Goal: Complete application form

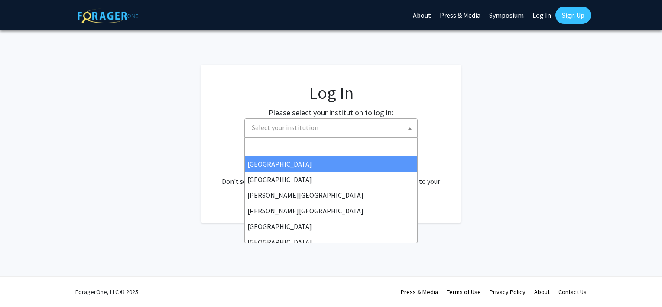
click at [357, 134] on span "Select your institution" at bounding box center [332, 128] width 169 height 18
select select "34"
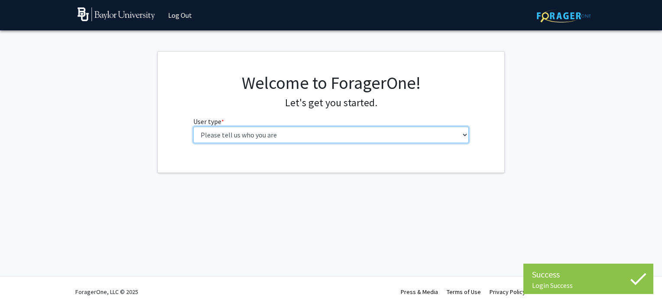
click at [294, 134] on select "Please tell us who you are Undergraduate Student Master's Student Doctoral Cand…" at bounding box center [331, 134] width 276 height 16
select select "1: undergrad"
click at [193, 126] on select "Please tell us who you are Undergraduate Student Master's Student Doctoral Cand…" at bounding box center [331, 134] width 276 height 16
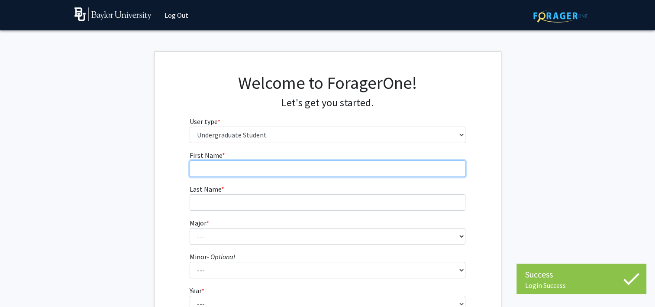
click at [235, 168] on input "First Name * required" at bounding box center [328, 168] width 276 height 16
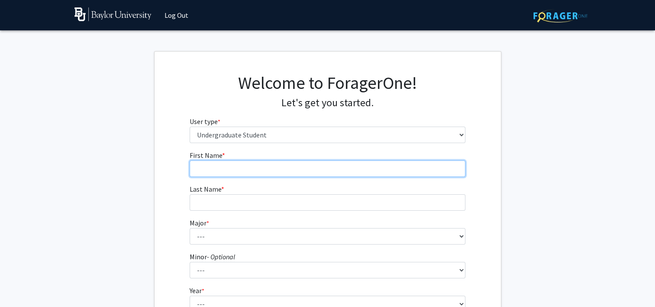
type input "[PERSON_NAME]"
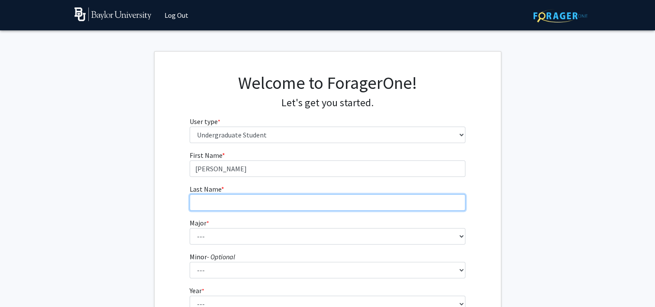
type input "[PERSON_NAME]"
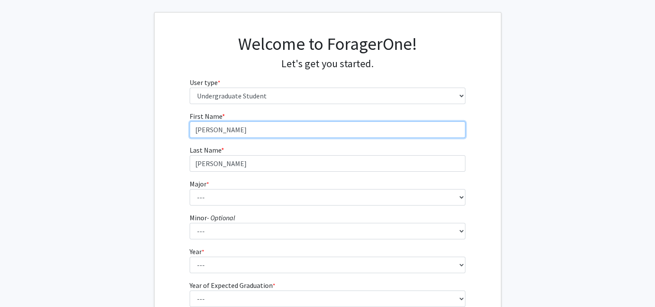
scroll to position [50, 0]
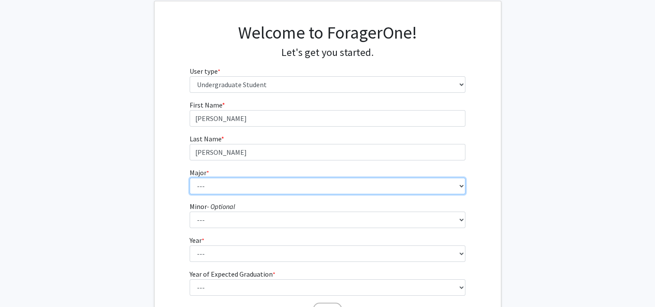
click at [230, 181] on select "--- Accounting American Studies Anthropology Apparel Design & Product Developme…" at bounding box center [328, 186] width 276 height 16
select select "48: 2713"
click at [190, 178] on select "--- Accounting American Studies Anthropology Apparel Design & Product Developme…" at bounding box center [328, 186] width 276 height 16
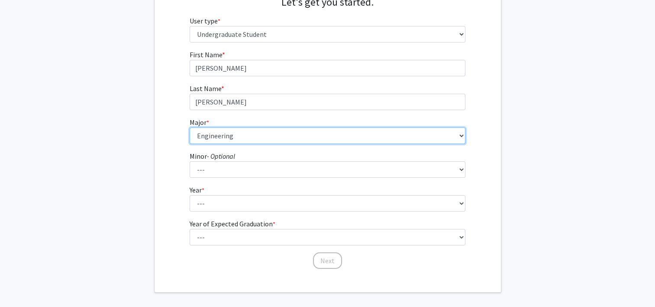
scroll to position [101, 0]
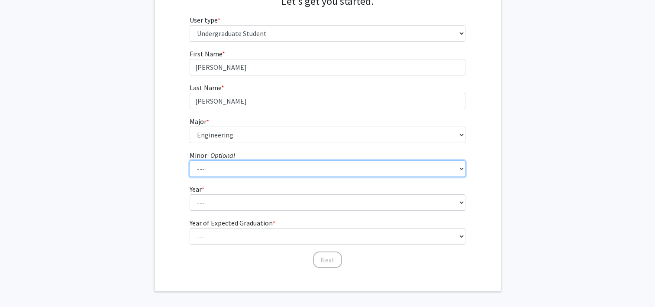
click at [220, 164] on select "--- Advertising American Sign Language American Studies Anthropology Apparel Me…" at bounding box center [328, 168] width 276 height 16
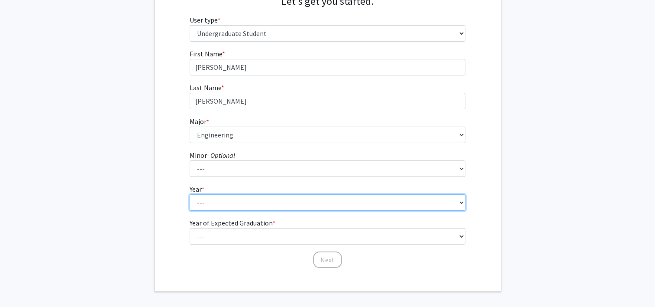
click at [214, 203] on select "--- First-year Sophomore Junior Senior Postbaccalaureate Certificate" at bounding box center [328, 202] width 276 height 16
select select "1: first-year"
click at [190, 194] on select "--- First-year Sophomore Junior Senior Postbaccalaureate Certificate" at bounding box center [328, 202] width 276 height 16
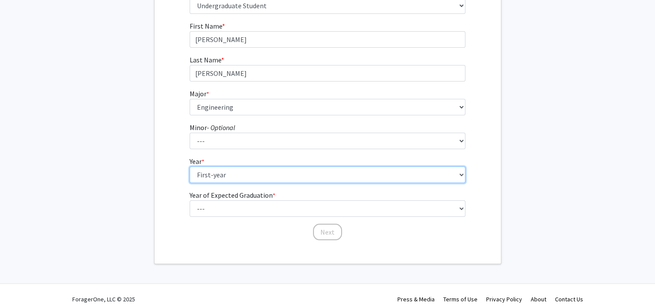
scroll to position [129, 0]
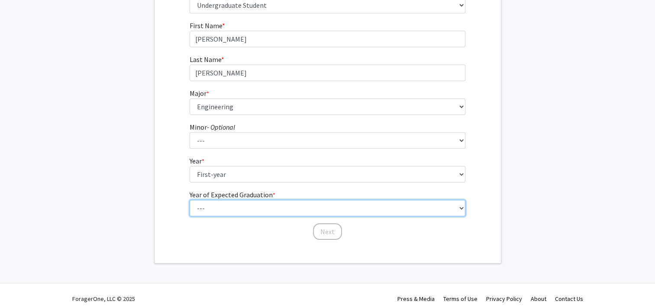
click at [222, 210] on select "--- 2025 2026 2027 2028 2029 2030 2031 2032 2033 2034" at bounding box center [328, 208] width 276 height 16
select select "5: 2029"
click at [190, 200] on select "--- 2025 2026 2027 2028 2029 2030 2031 2032 2033 2034" at bounding box center [328, 208] width 276 height 16
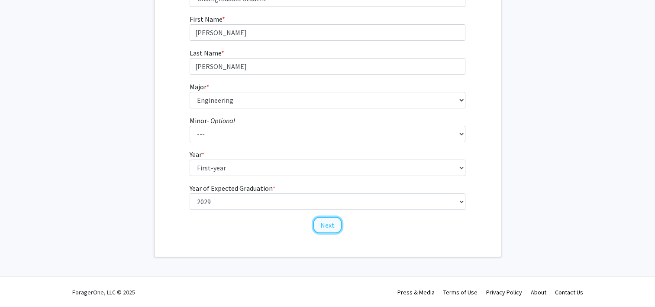
click at [326, 222] on button "Next" at bounding box center [327, 225] width 29 height 16
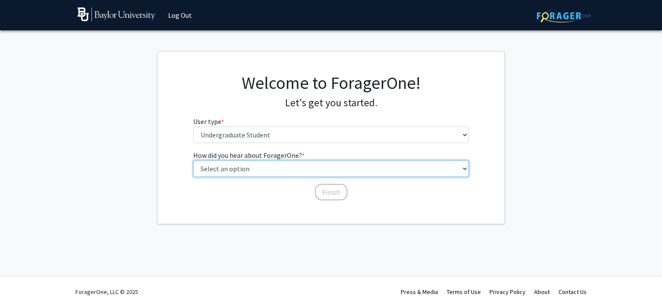
click at [306, 173] on select "Select an option Peer/student recommendation Faculty/staff recommendation Unive…" at bounding box center [331, 168] width 276 height 16
select select "2: faculty_recommendation"
click at [193, 160] on select "Select an option Peer/student recommendation Faculty/staff recommendation Unive…" at bounding box center [331, 168] width 276 height 16
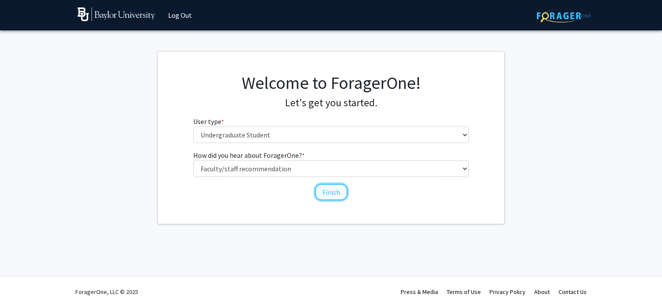
click at [327, 197] on button "Finish" at bounding box center [331, 192] width 32 height 16
